Goal: Task Accomplishment & Management: Manage account settings

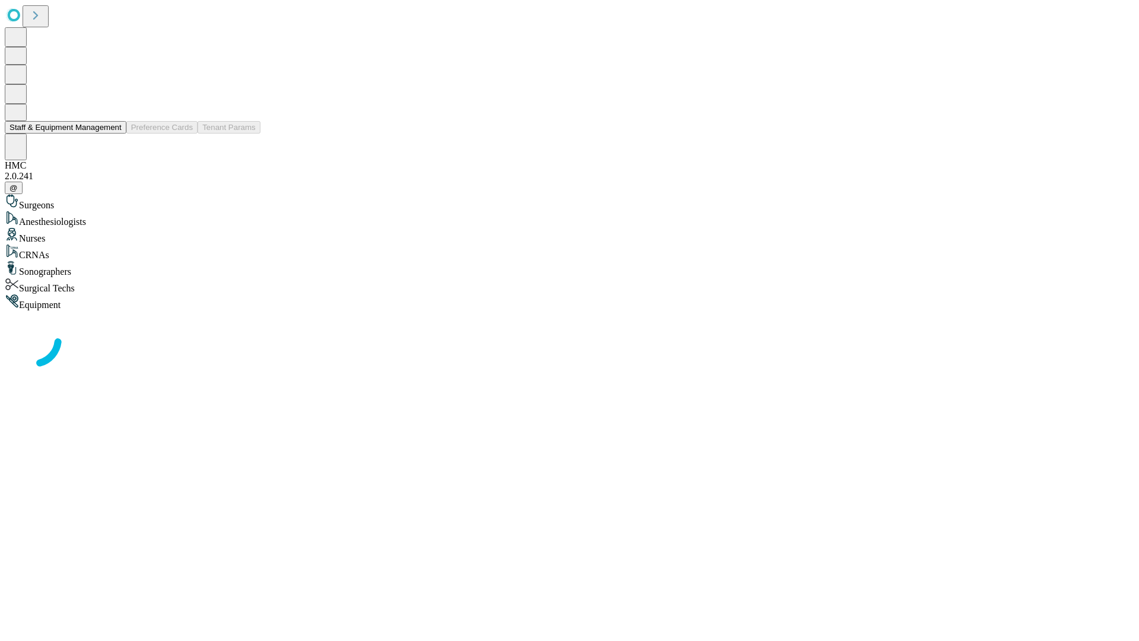
click at [113, 133] on button "Staff & Equipment Management" at bounding box center [66, 127] width 122 height 12
